Goal: Navigation & Orientation: Find specific page/section

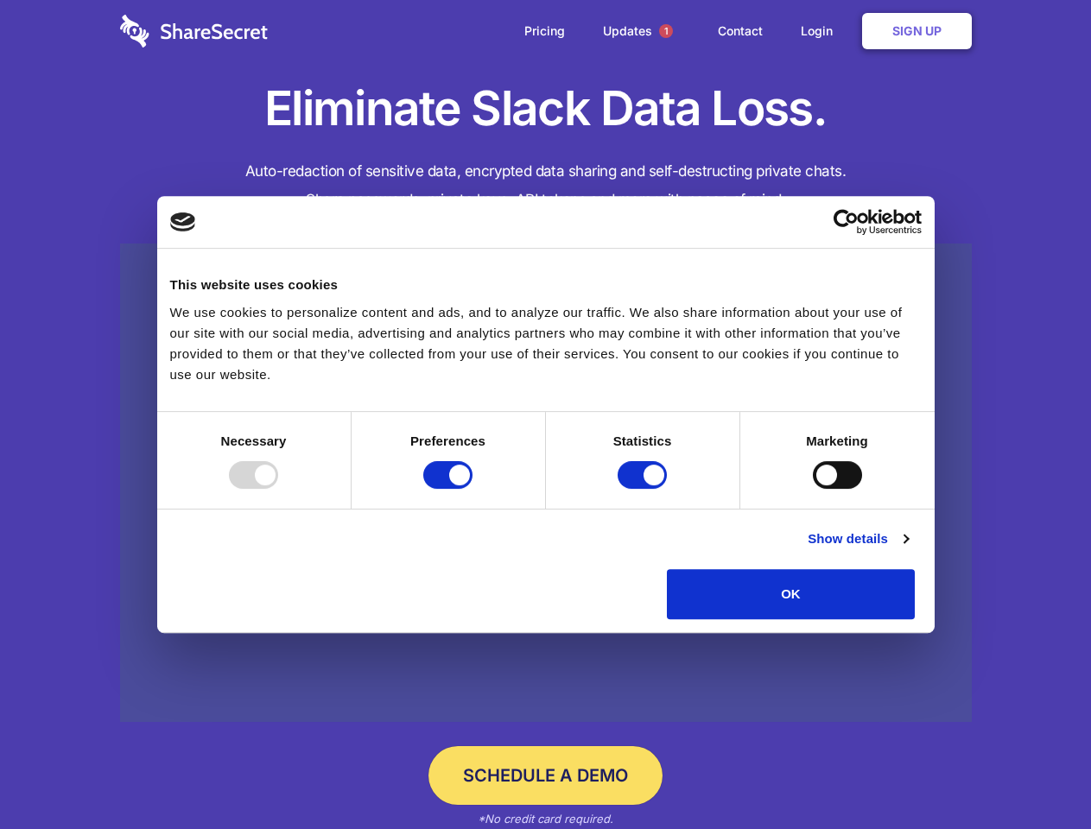
click at [278, 489] on div at bounding box center [253, 475] width 49 height 28
click at [473, 489] on input "Preferences" at bounding box center [447, 475] width 49 height 28
checkbox input "false"
click at [645, 489] on input "Statistics" at bounding box center [642, 475] width 49 height 28
checkbox input "false"
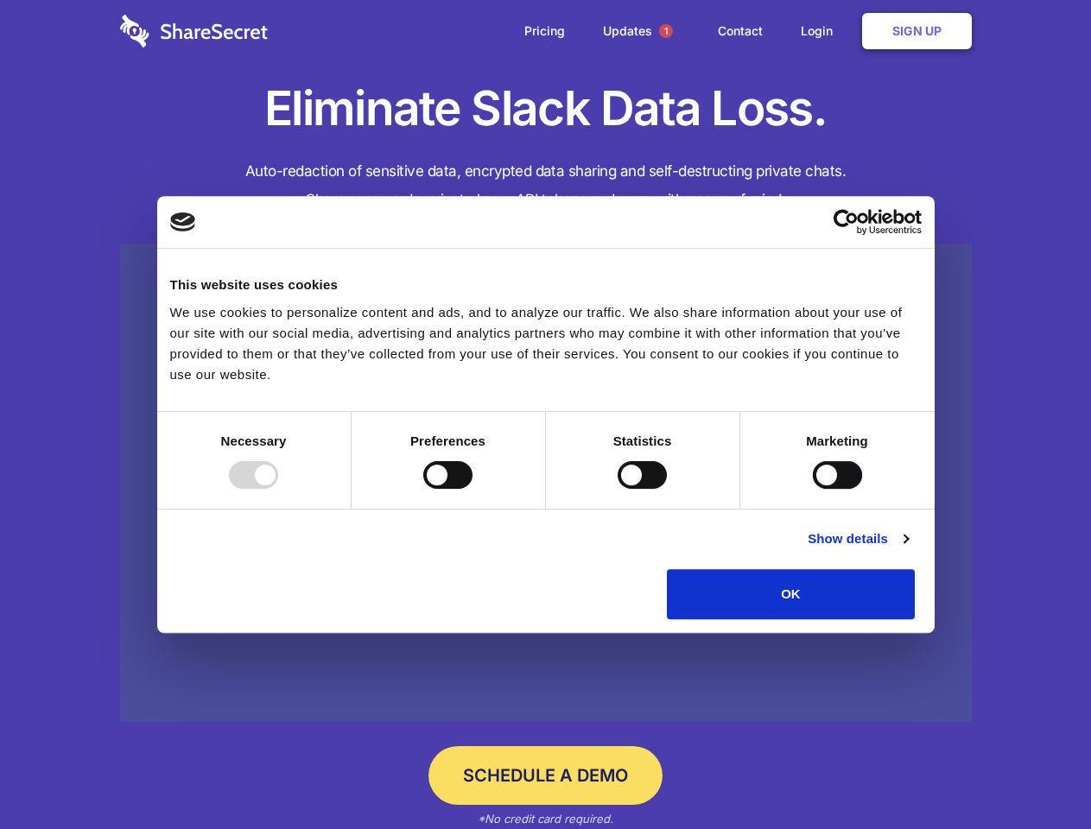
click at [813, 489] on input "Marketing" at bounding box center [837, 475] width 49 height 28
checkbox input "true"
click at [908, 550] on link "Show details" at bounding box center [858, 539] width 100 height 21
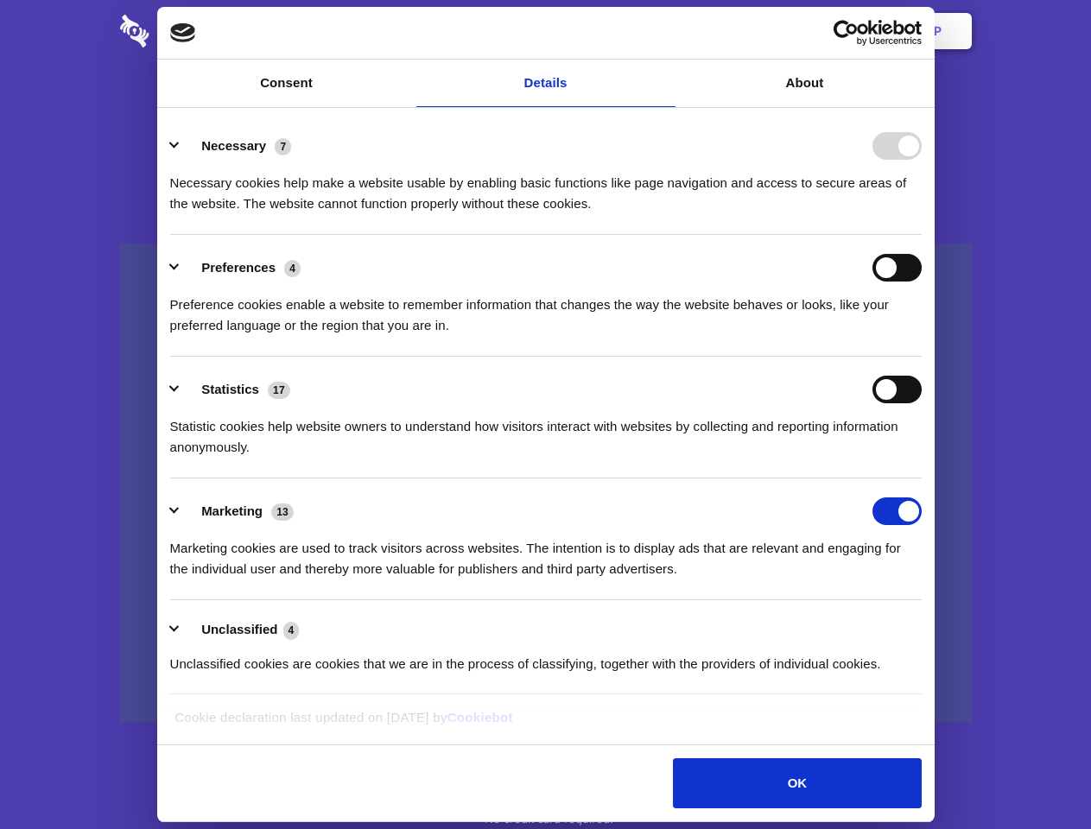
click at [922, 235] on li "Necessary 7 Necessary cookies help make a website usable by enabling basic func…" at bounding box center [546, 174] width 752 height 122
click at [665, 31] on span "1" at bounding box center [666, 31] width 14 height 14
